Goal: Information Seeking & Learning: Find specific fact

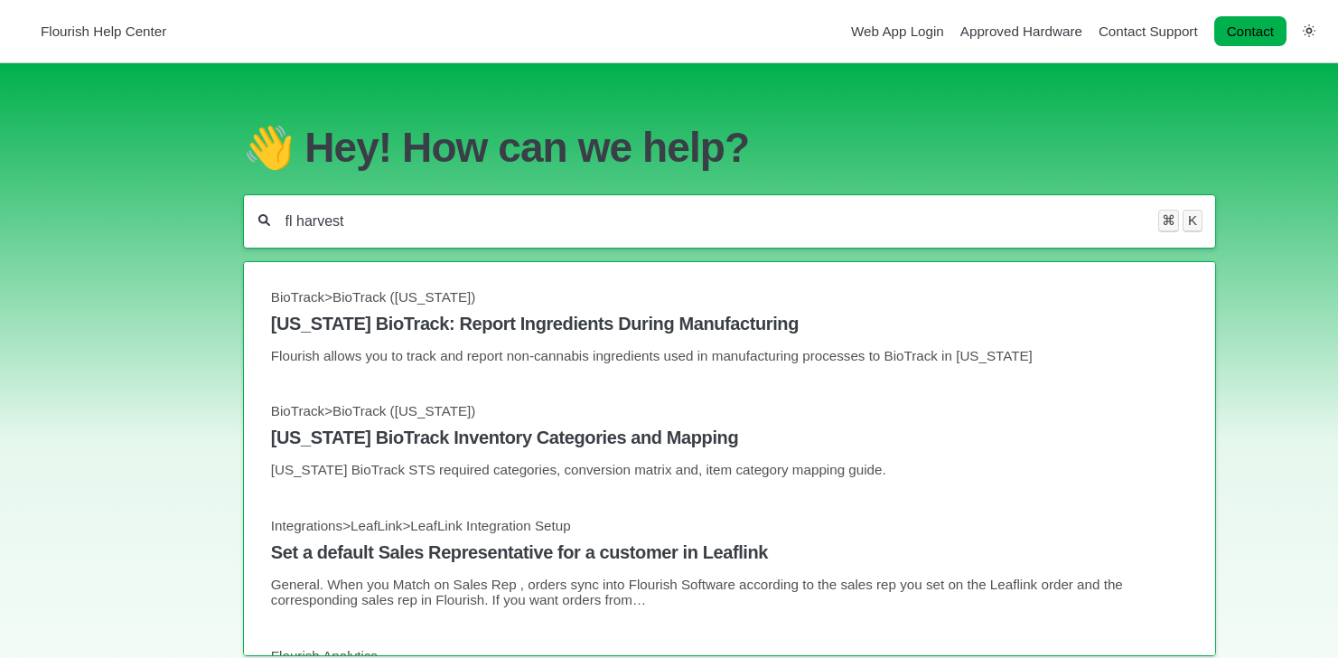
type input "fl harvest"
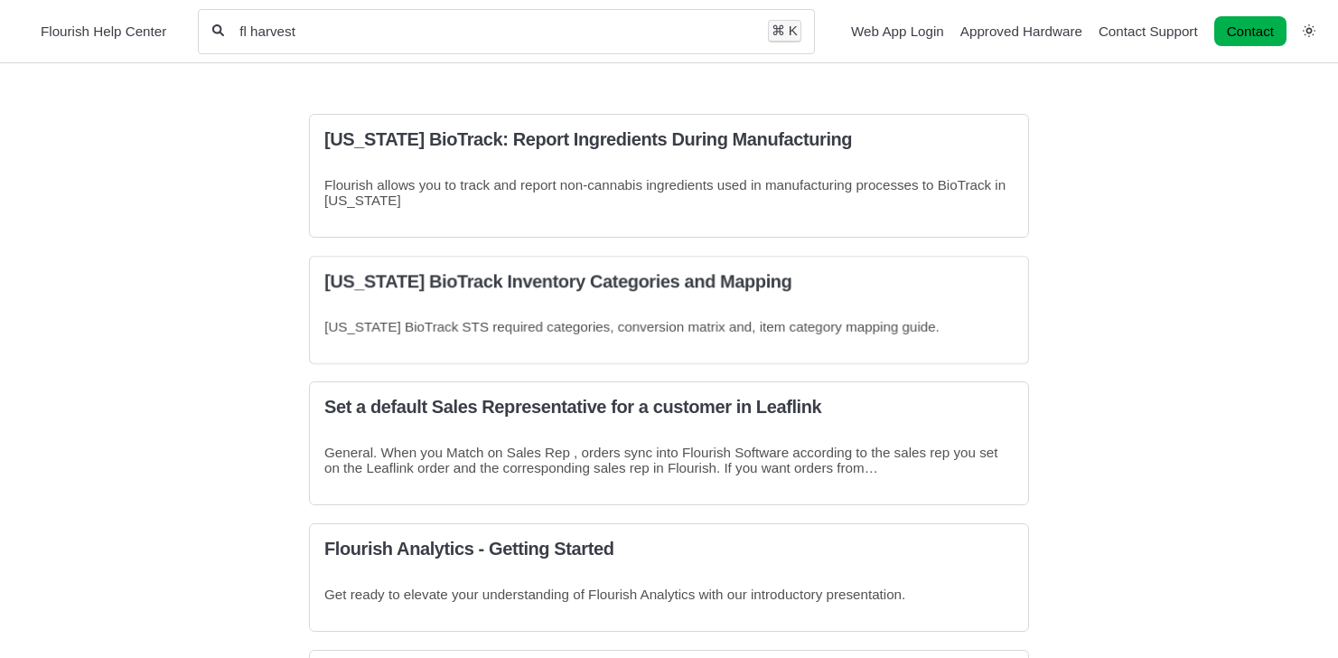
drag, startPoint x: 340, startPoint y: 32, endPoint x: 192, endPoint y: 32, distance: 148.2
click at [192, 32] on nav "Flourish Help Center fl harvest All categories ⌘ K Web App Login" at bounding box center [669, 31] width 1338 height 63
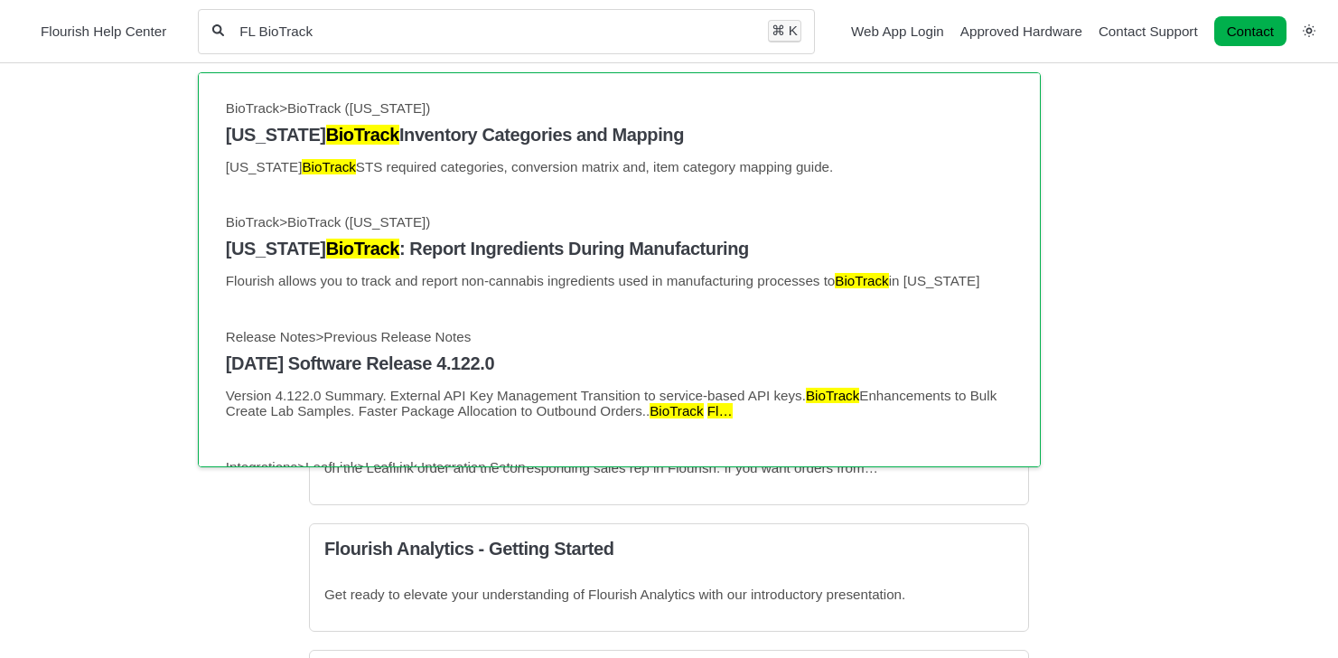
type input "FL BioTrack"
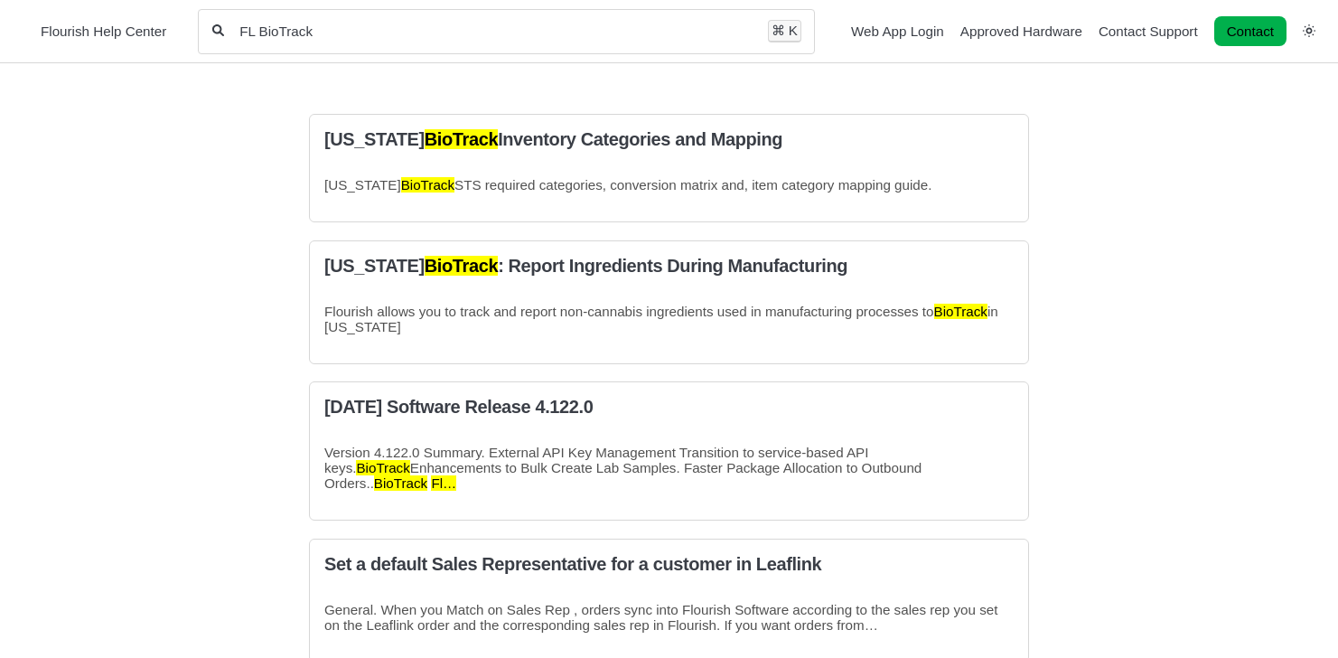
drag, startPoint x: 324, startPoint y: 33, endPoint x: 120, endPoint y: 27, distance: 203.4
click at [120, 27] on nav "Flourish Help Center FL BioTrack All categories ⌘ K Web App Login" at bounding box center [669, 31] width 1338 height 63
click at [768, 28] on div "⌘ K" at bounding box center [784, 31] width 33 height 22
click at [768, 34] on div "⌘ K" at bounding box center [784, 31] width 33 height 22
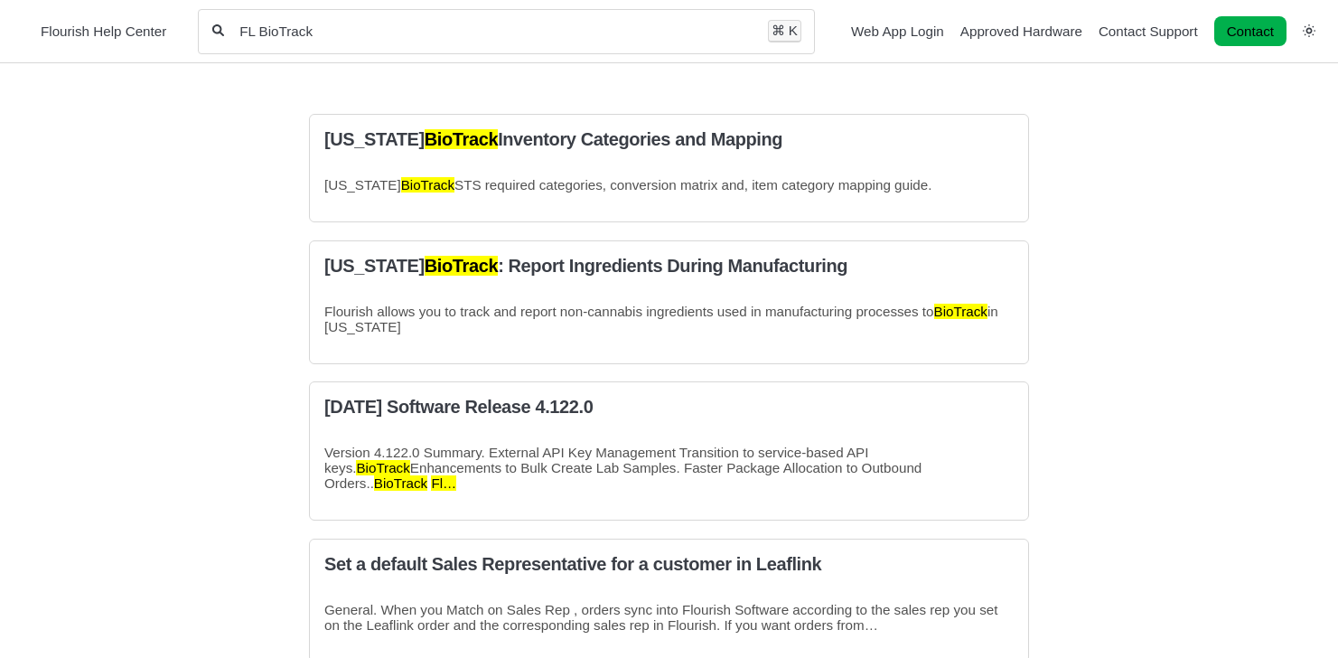
drag, startPoint x: 337, startPoint y: 46, endPoint x: 264, endPoint y: 33, distance: 74.4
click at [264, 33] on div "FL BioTrack All categories ⌘ K" at bounding box center [507, 31] width 618 height 45
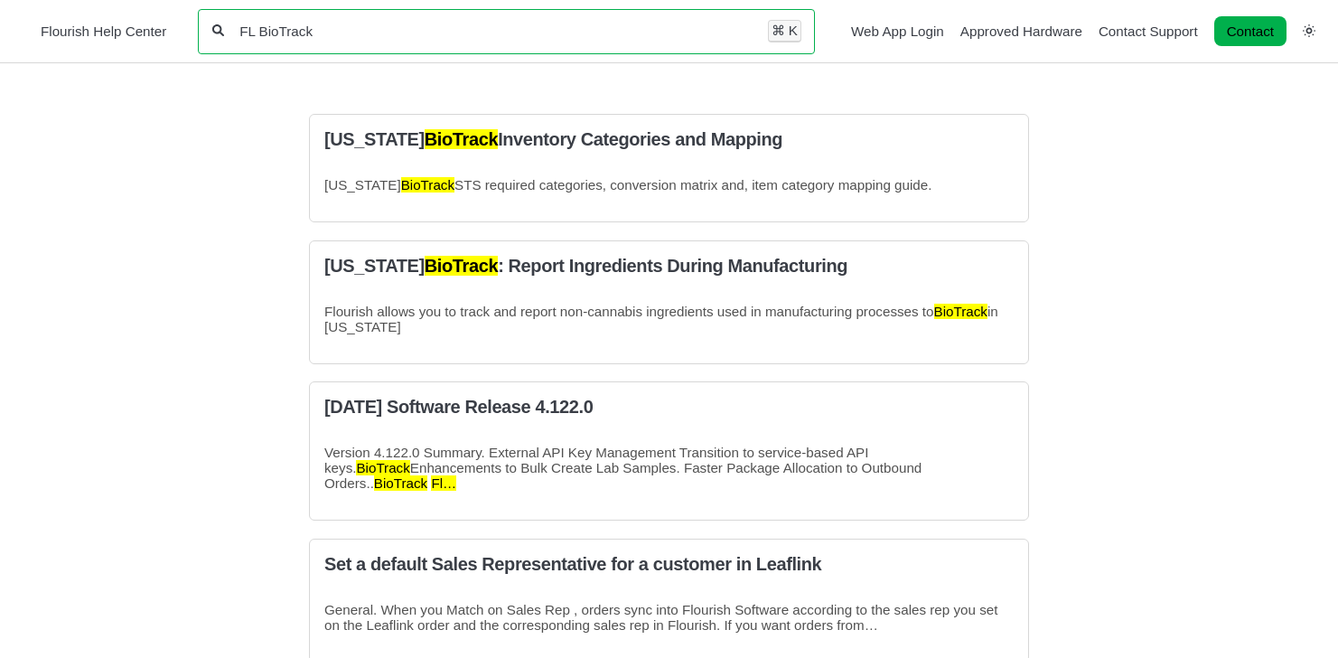
drag, startPoint x: 319, startPoint y: 33, endPoint x: 184, endPoint y: 33, distance: 134.7
click at [184, 33] on nav "Flourish Help Center FL BioTrack All categories ⌘ K Web App Login" at bounding box center [669, 31] width 1338 height 63
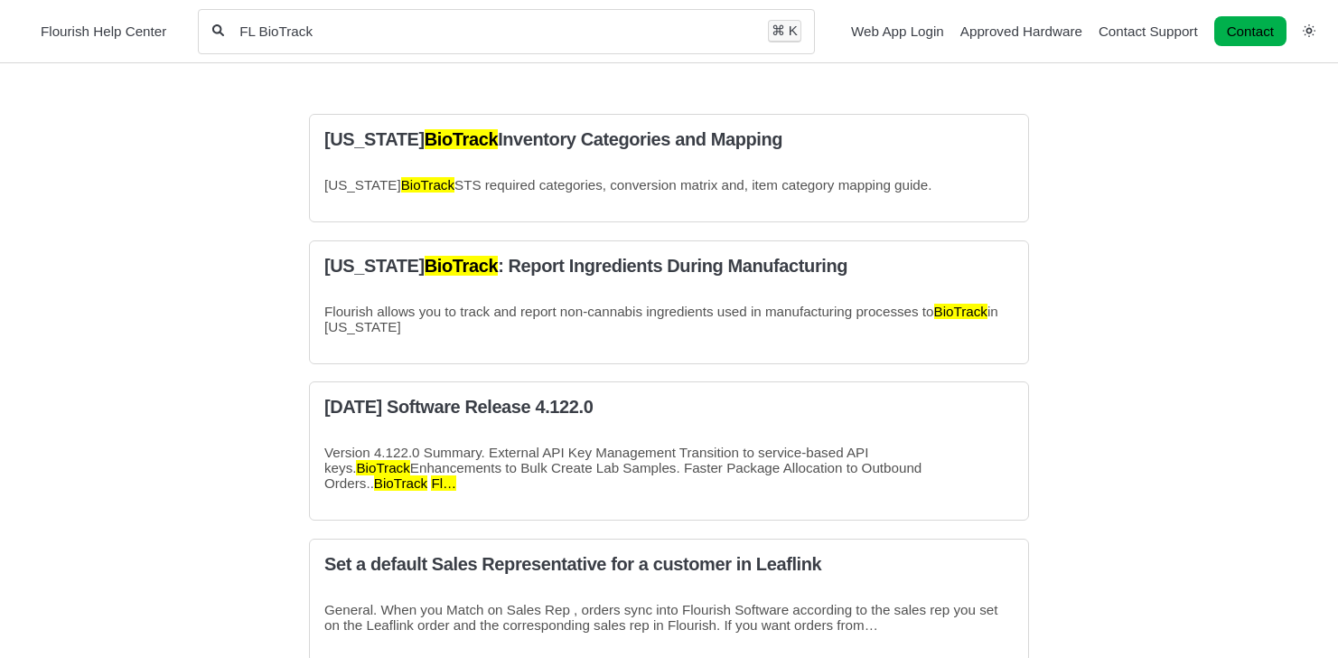
click at [624, 29] on input "FL BioTrack" at bounding box center [496, 31] width 517 height 17
click at [774, 51] on div "FL BioTrack All categories ⌘ K" at bounding box center [507, 31] width 618 height 45
click at [768, 26] on div "⌘ K" at bounding box center [784, 31] width 33 height 22
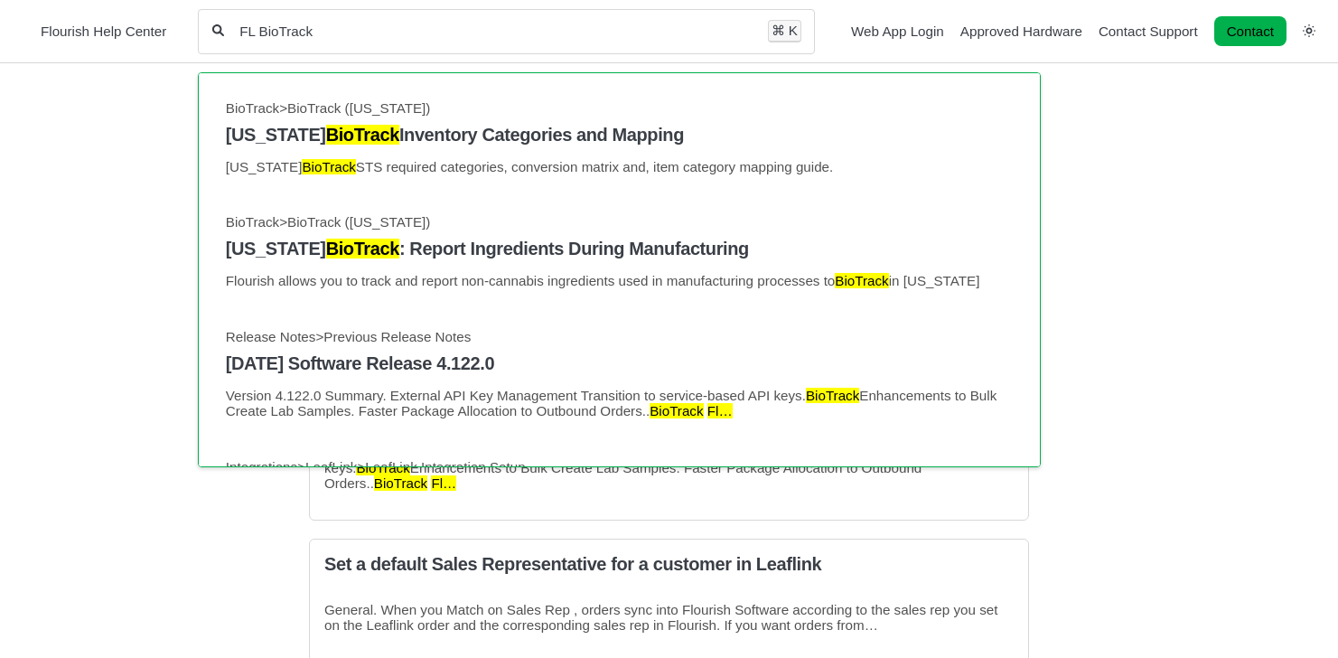
click at [380, 47] on div "FL BioTrack All categories ⌘ K" at bounding box center [507, 31] width 618 height 45
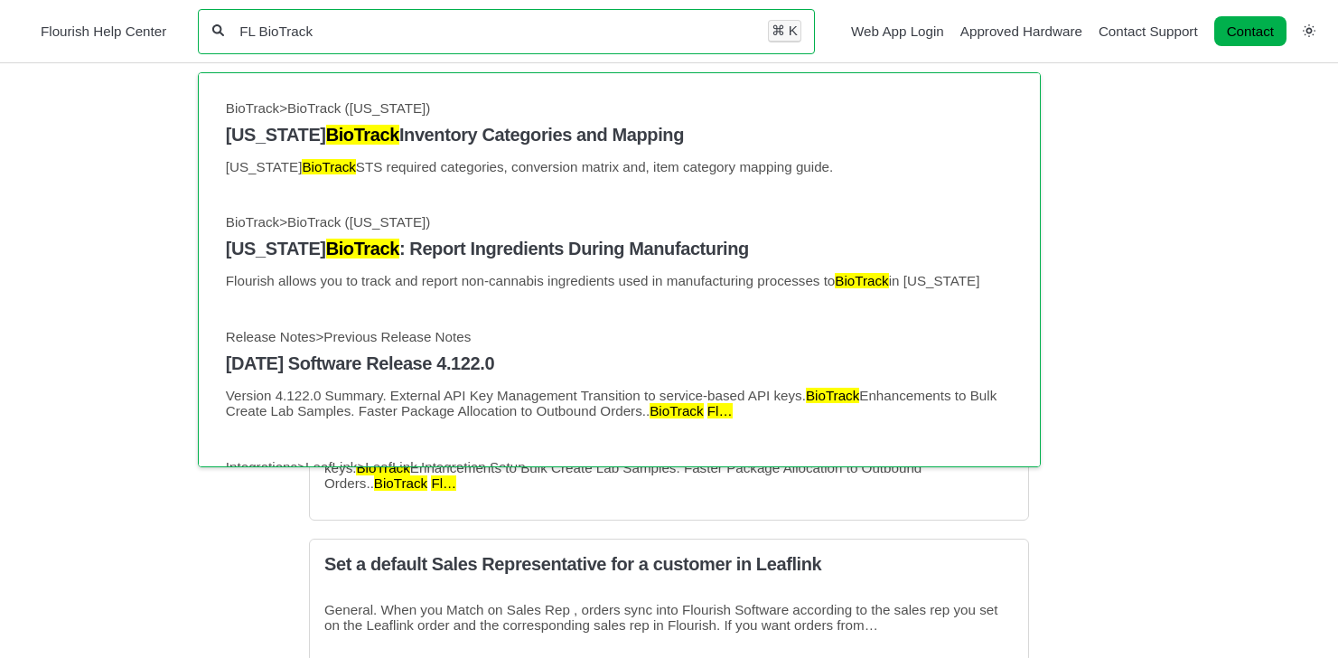
click at [381, 33] on input "FL BioTrack" at bounding box center [496, 31] width 517 height 17
type input "FL BioTrack limitations"
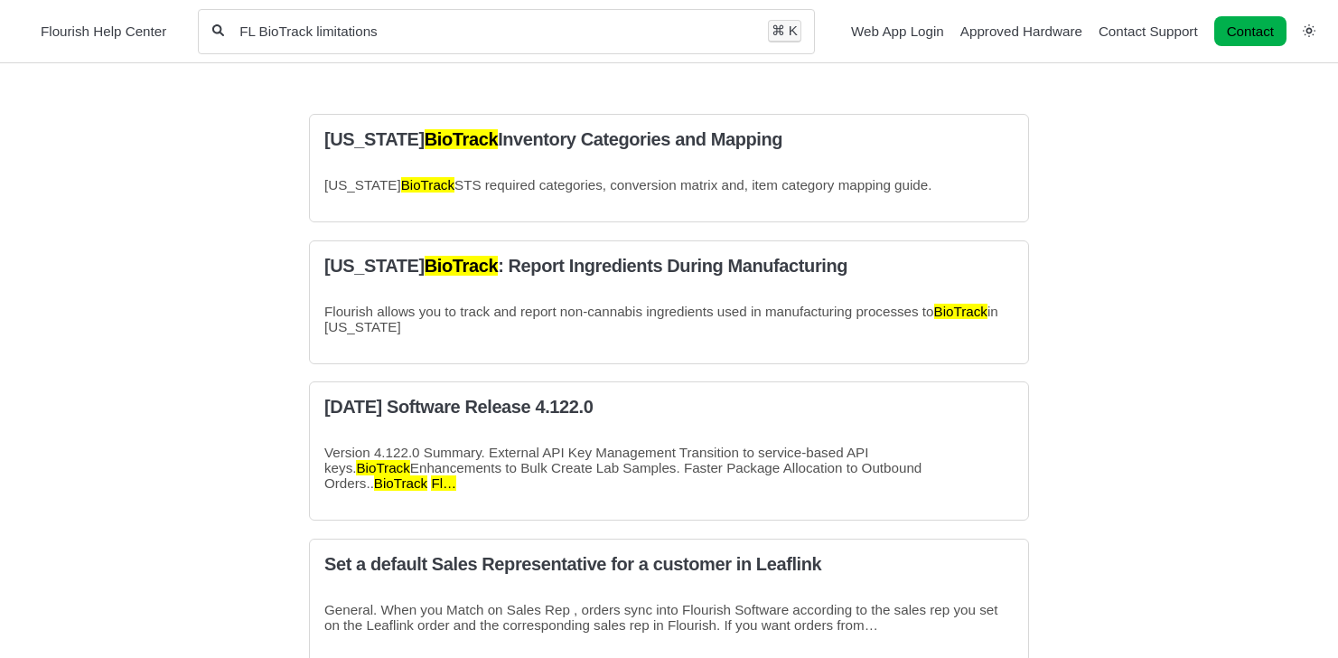
click at [220, 30] on icon "Search section" at bounding box center [217, 30] width 13 height 12
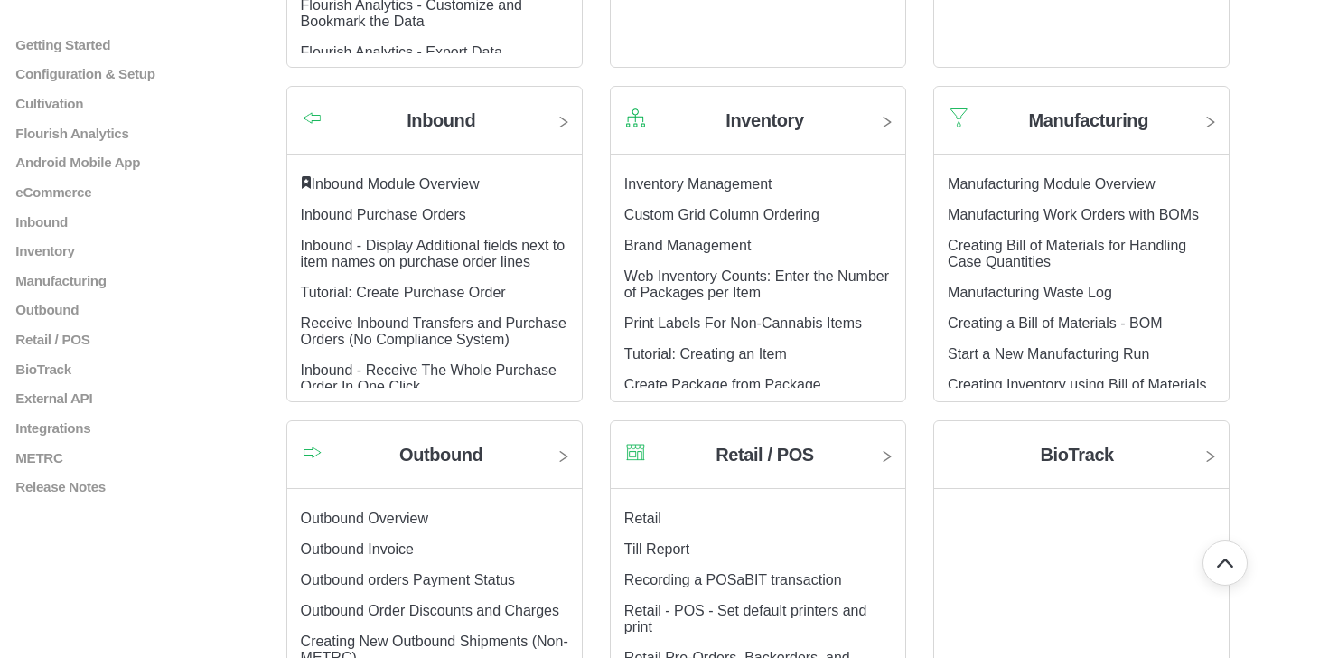
scroll to position [1090, 0]
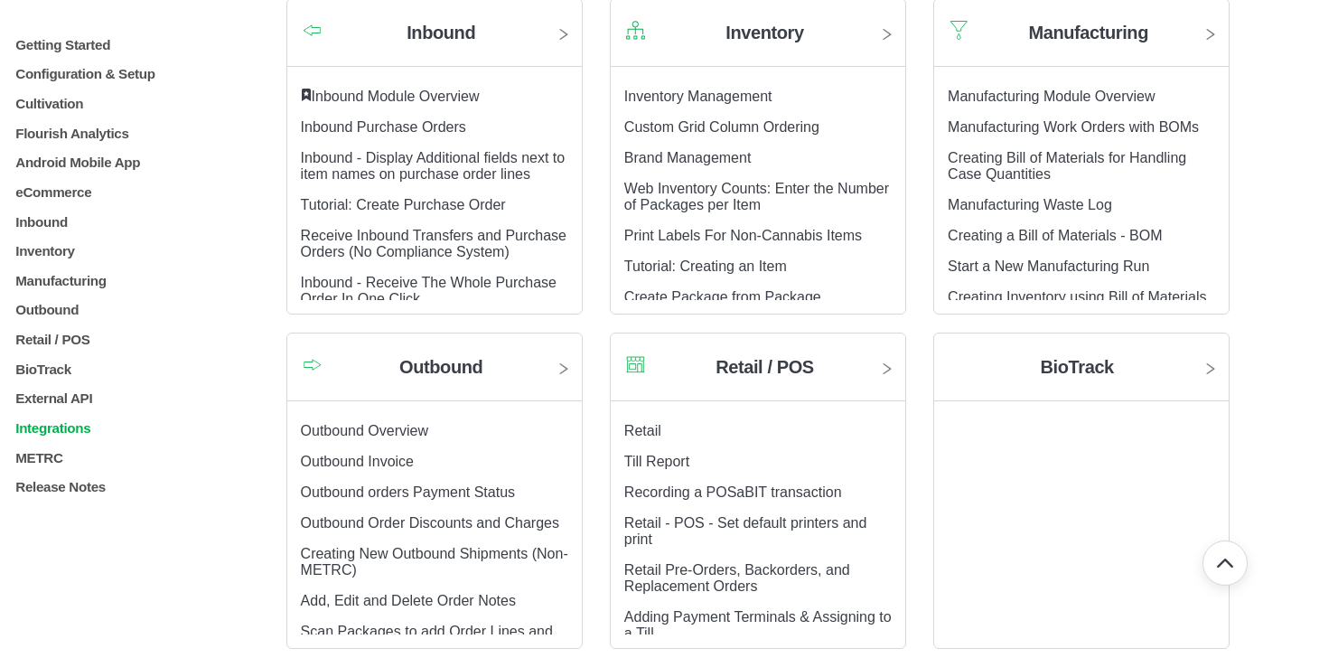
click at [55, 435] on p "Integrations" at bounding box center [121, 426] width 214 height 15
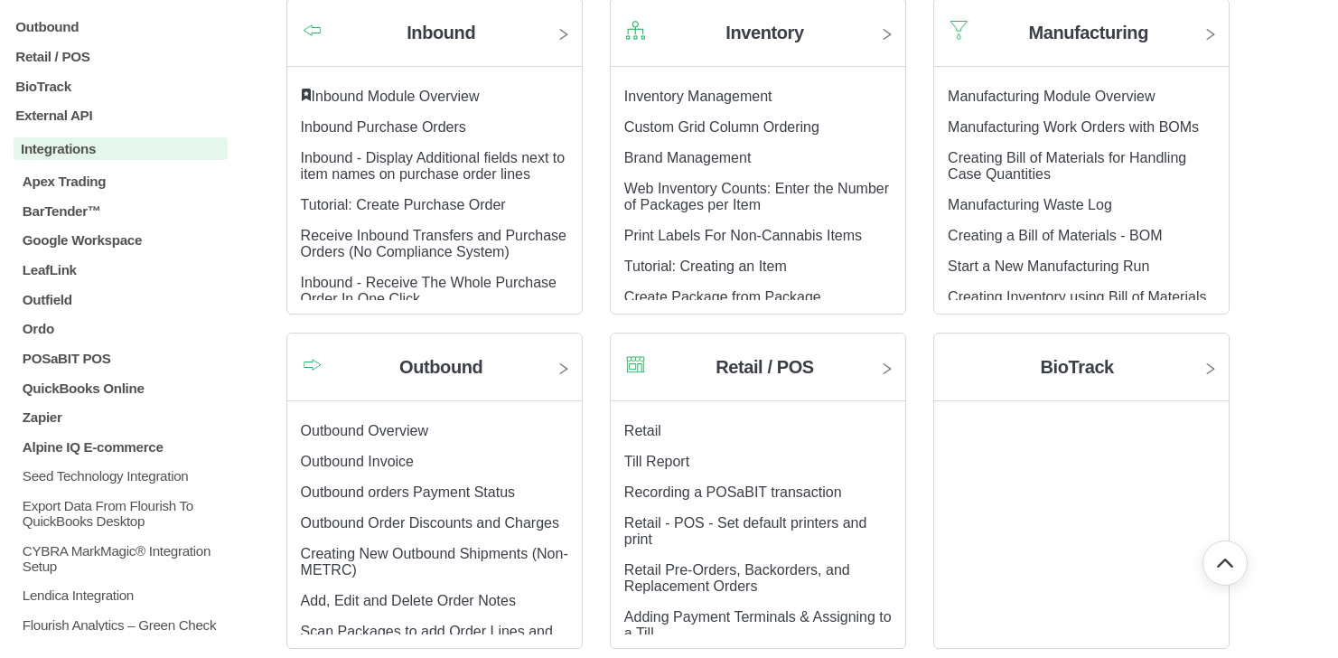
scroll to position [318, 0]
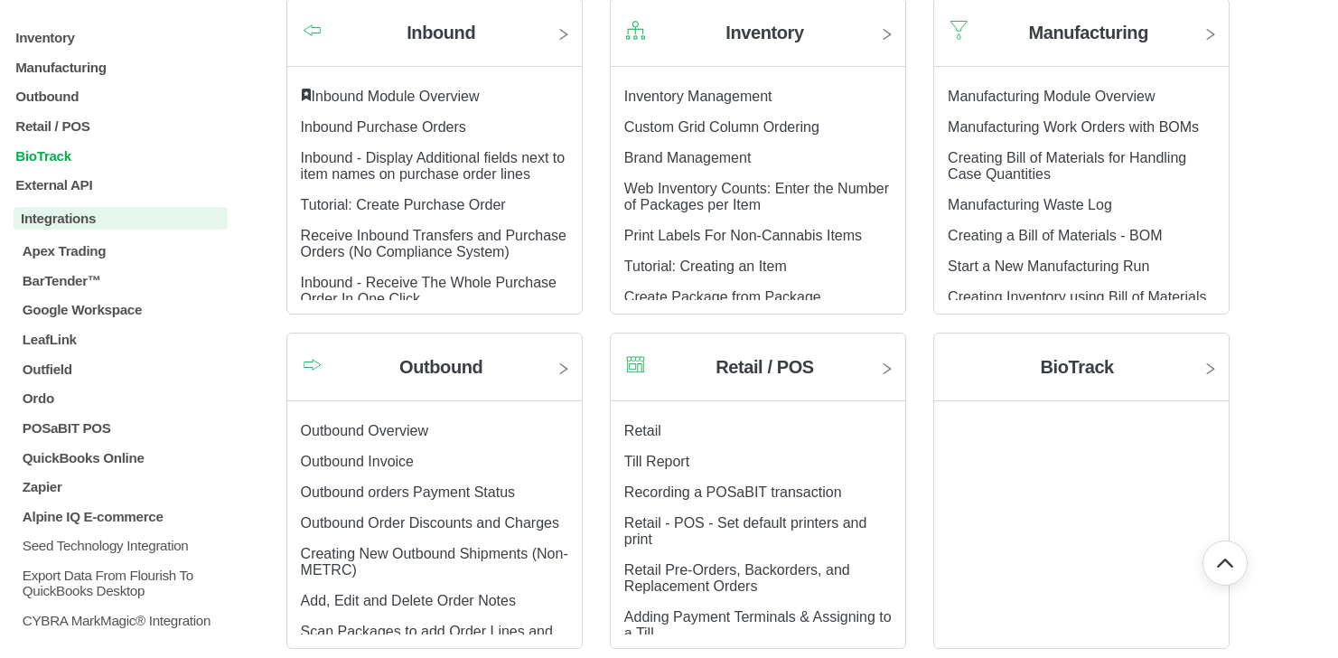
click at [29, 163] on p "BioTrack" at bounding box center [121, 154] width 214 height 15
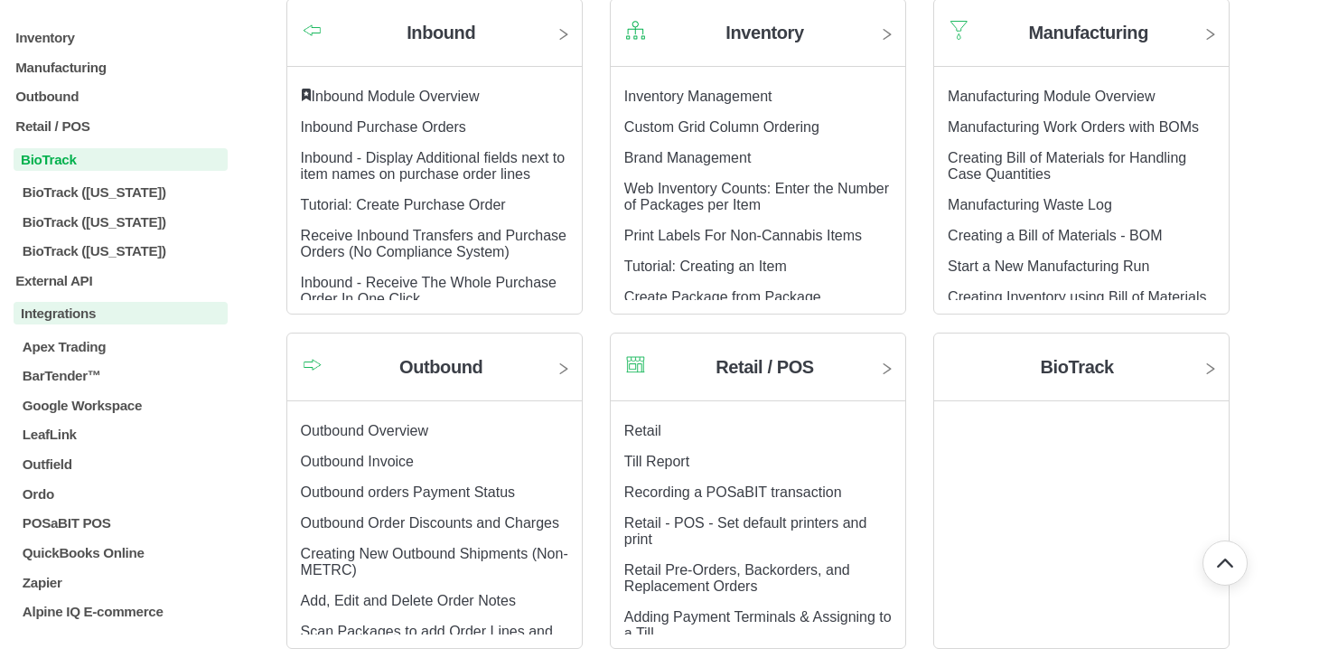
scroll to position [310, 0]
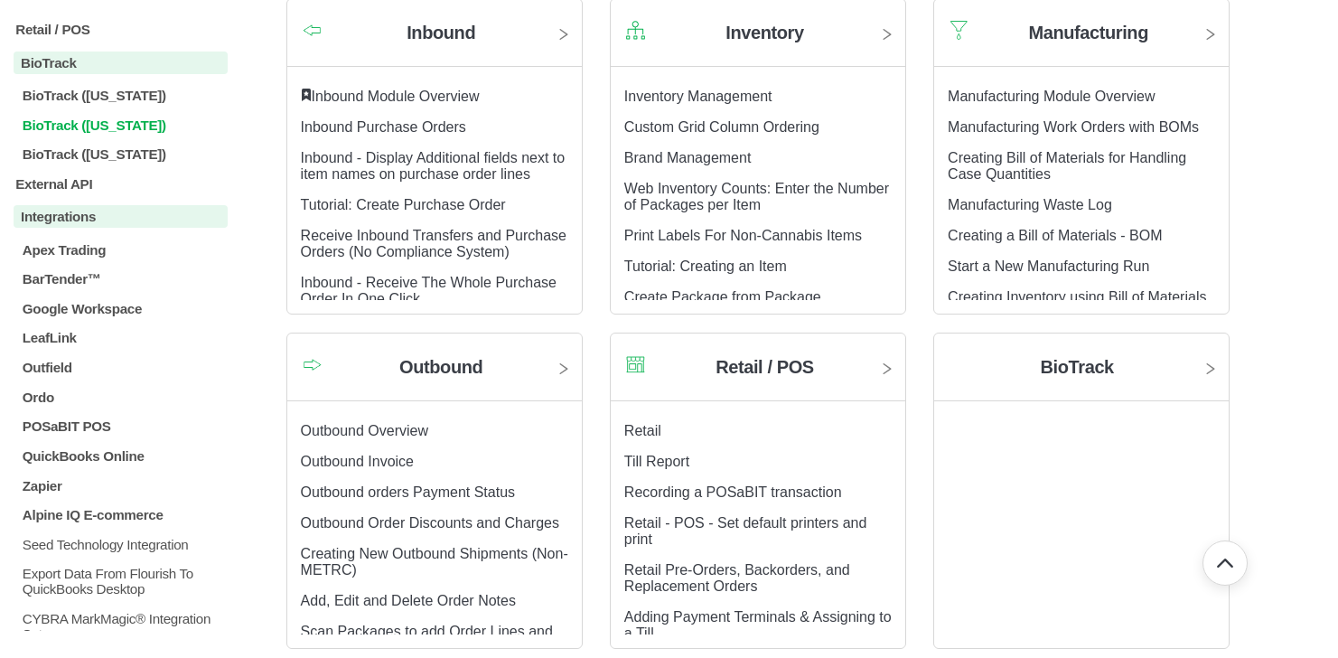
click at [93, 130] on p "BioTrack ([US_STATE])" at bounding box center [124, 124] width 207 height 15
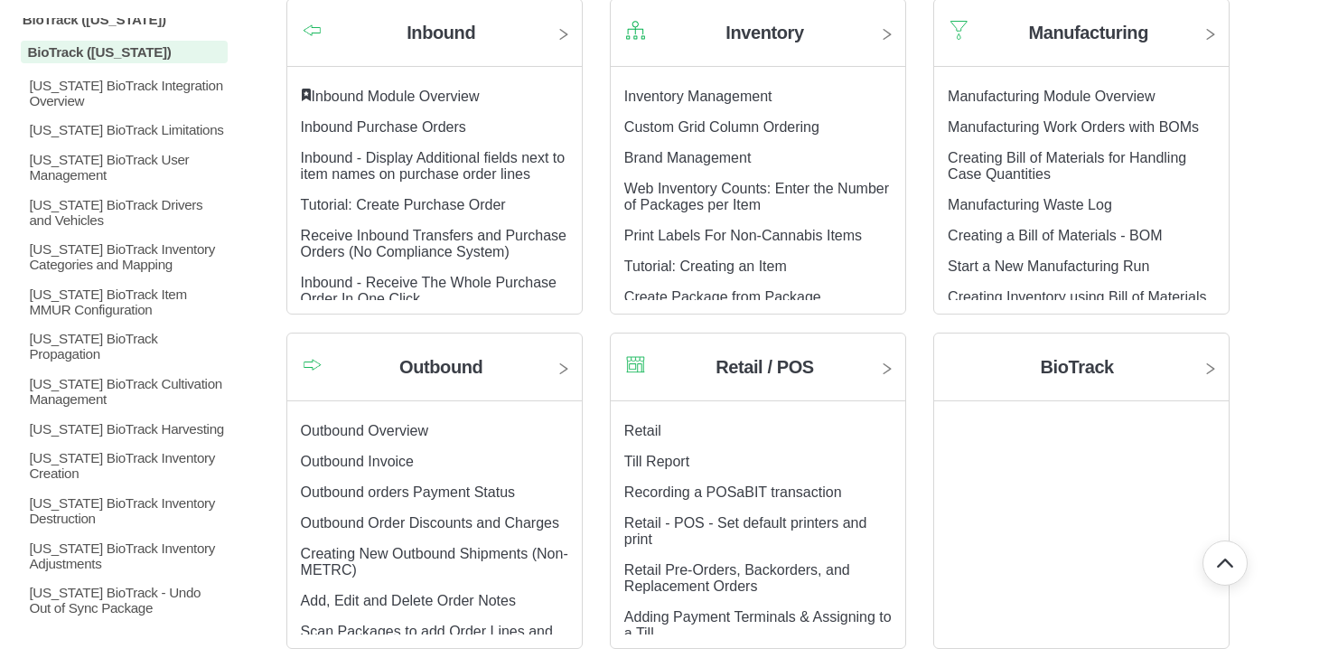
scroll to position [383, 0]
click at [101, 127] on div "Florida BioTrack Integration Overview Florida BioTrack Limitations Florida BioT…" at bounding box center [121, 671] width 214 height 1182
click at [101, 138] on p "[US_STATE] BioTrack Limitations" at bounding box center [127, 132] width 200 height 15
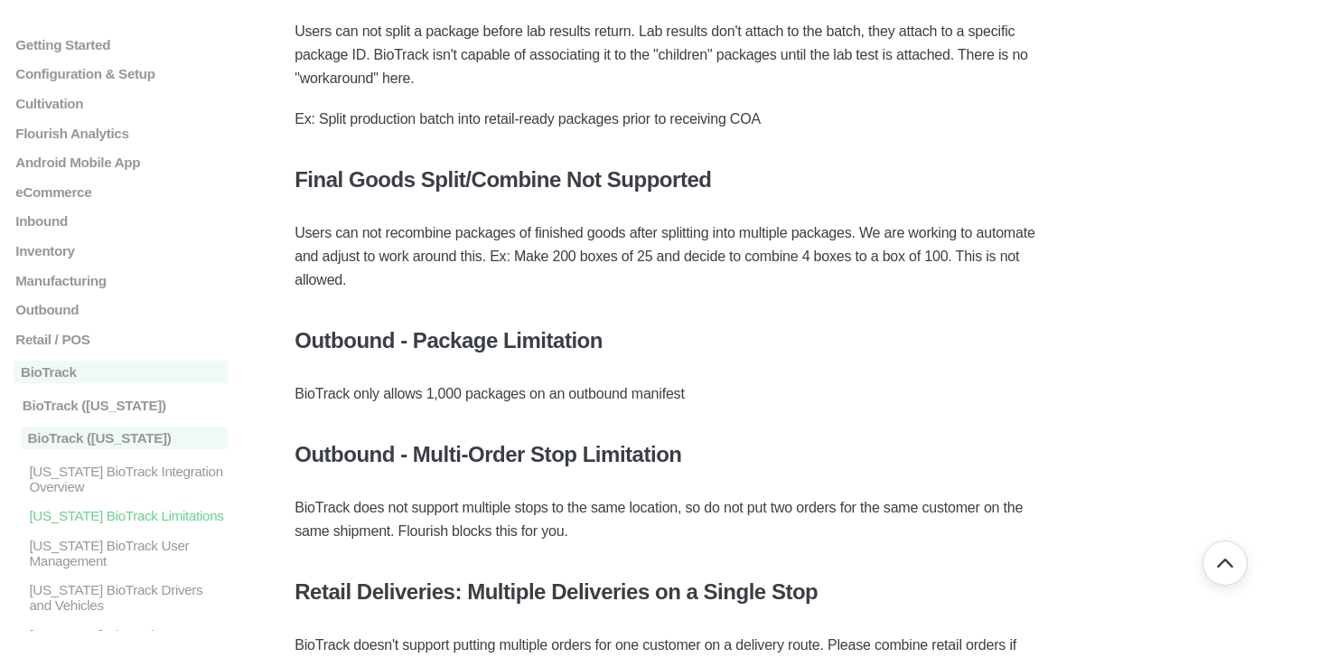
scroll to position [637, 0]
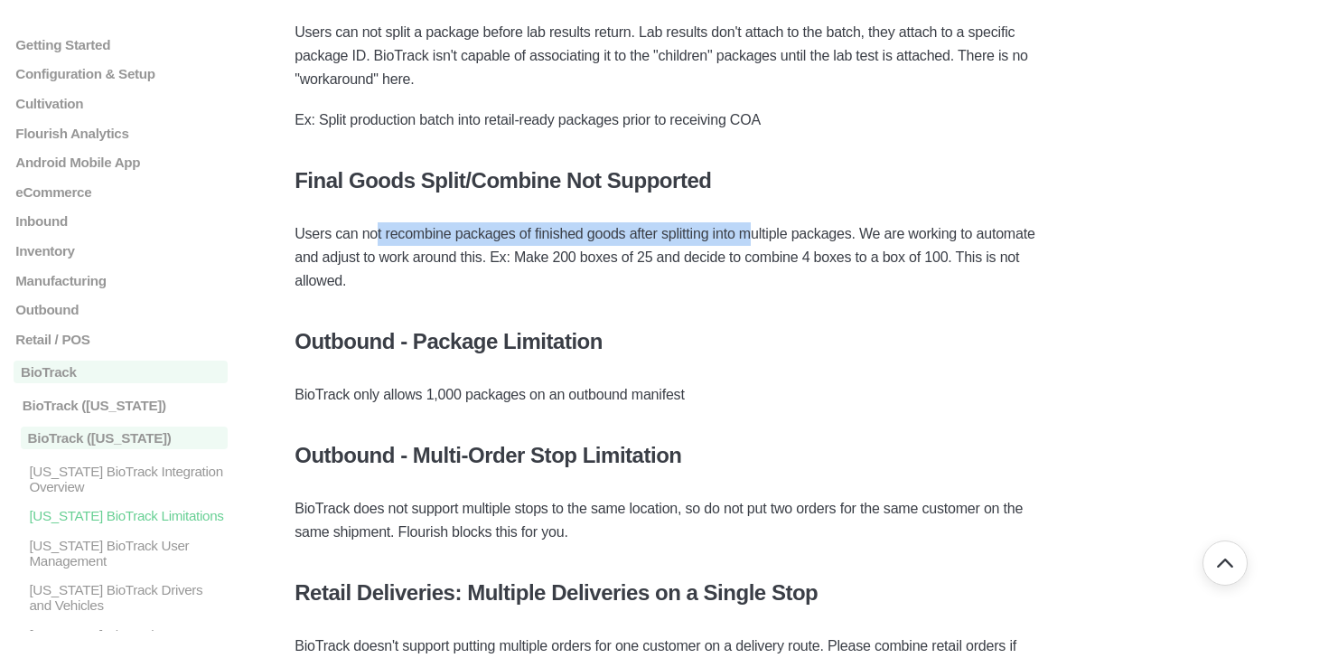
drag, startPoint x: 390, startPoint y: 239, endPoint x: 759, endPoint y: 242, distance: 368.7
click at [759, 242] on p "Users can not recombine packages of finished goods after splitting into multipl…" at bounding box center [669, 257] width 749 height 70
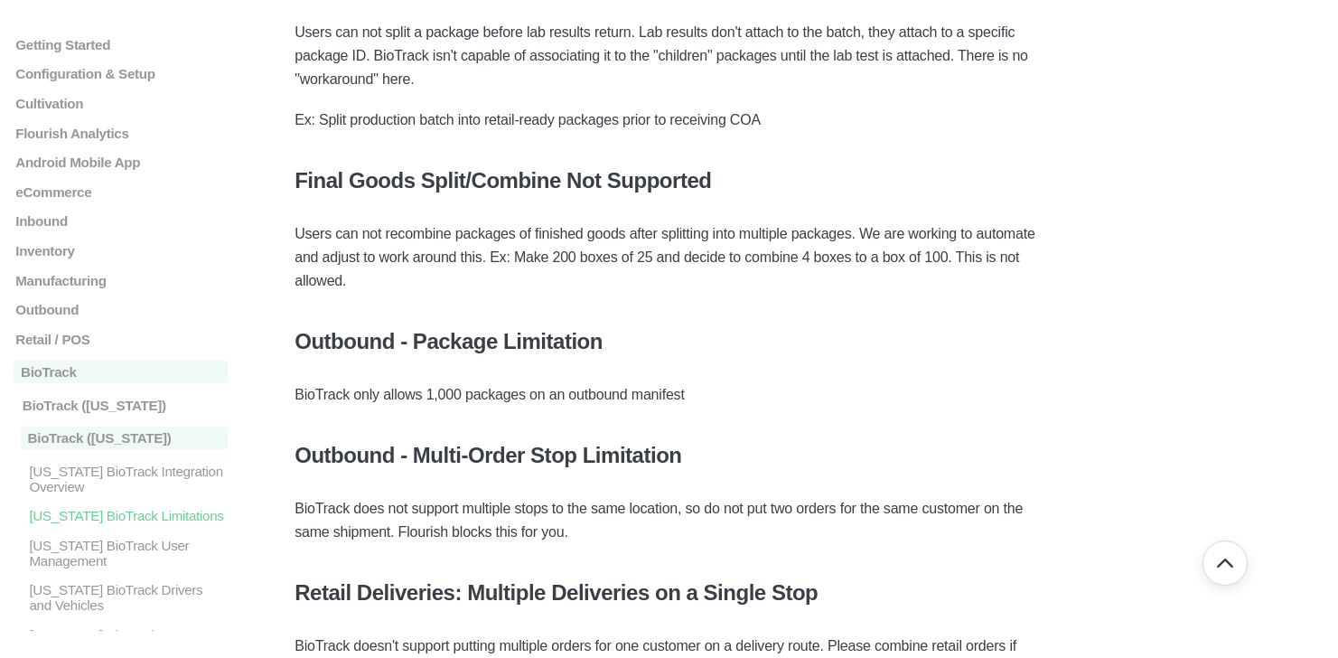
click at [756, 258] on p "Users can not recombine packages of finished goods after splitting into multipl…" at bounding box center [669, 257] width 749 height 70
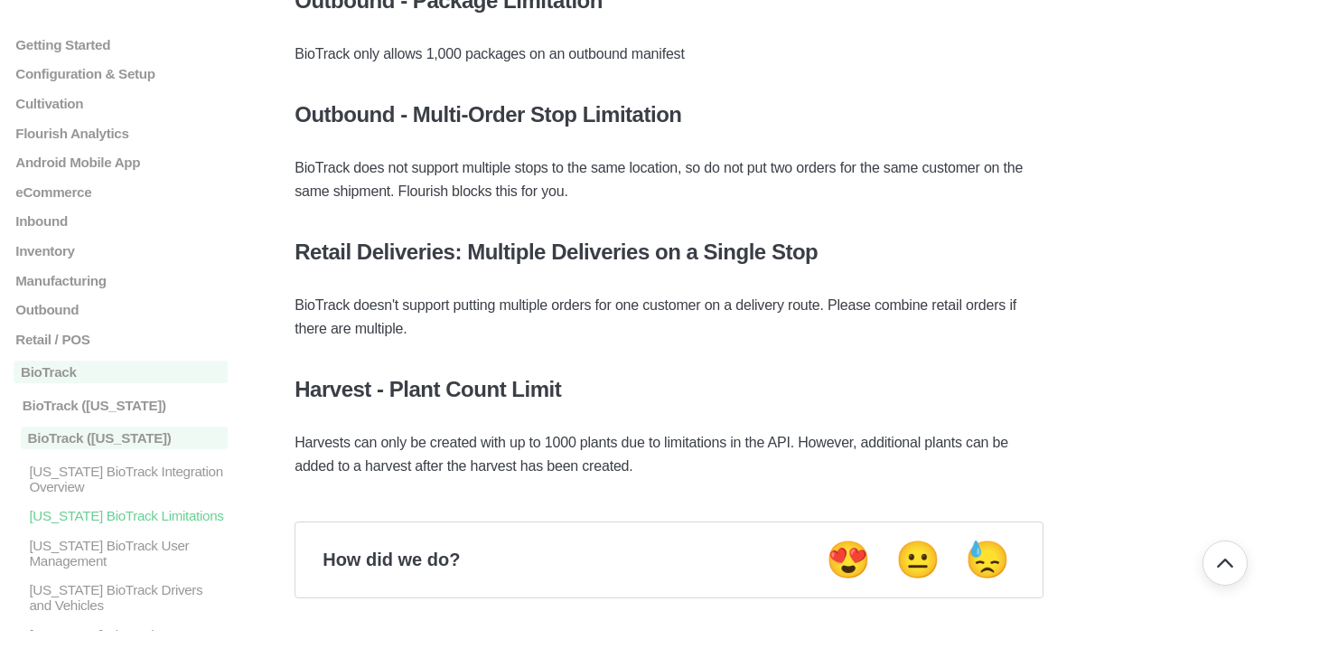
scroll to position [1192, 0]
